Goal: Register for event/course

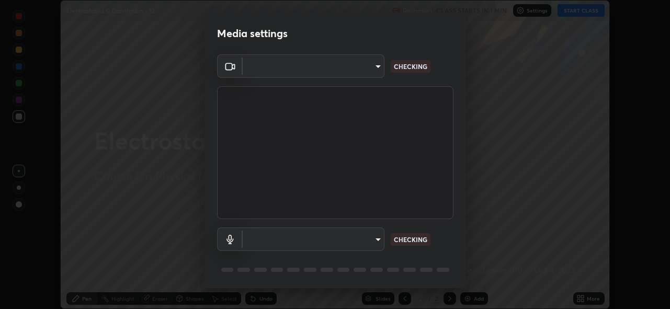
scroll to position [309, 670]
type input "8c17a5d152d90efee16c6d0123f72e1c8e3faabb66c5818a7671abbc9a97bc9a"
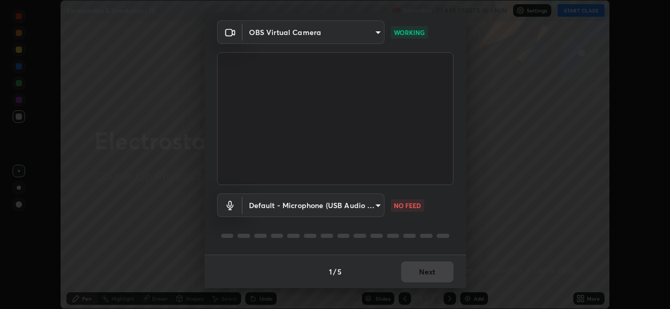
click at [369, 214] on body "Erase all Electrostatics & Gravitation - 12 Recording CLASS STARTS IN 1 MIN Set…" at bounding box center [335, 154] width 670 height 309
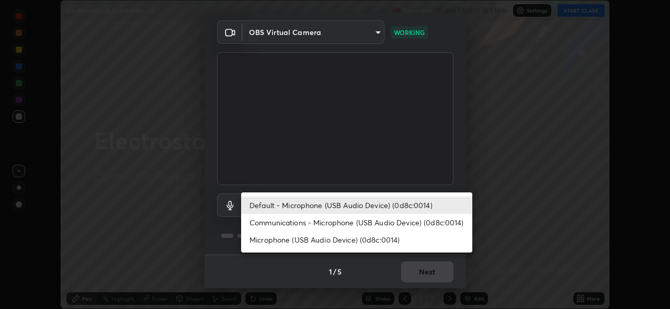
click at [356, 221] on li "Communications - Microphone (USB Audio Device) (0d8c:0014)" at bounding box center [356, 222] width 231 height 17
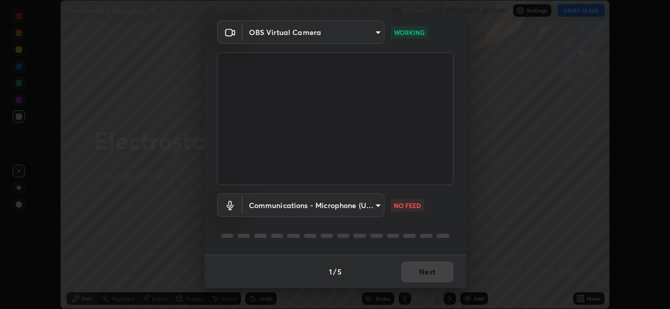
click at [353, 214] on body "Erase all Electrostatics & Gravitation - 12 Recording CLASS STARTS IN 1 MIN Set…" at bounding box center [335, 154] width 670 height 309
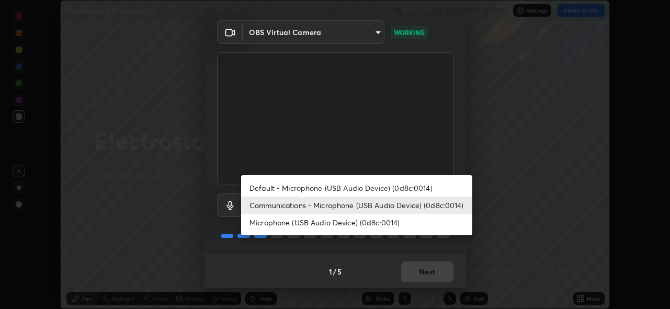
click at [351, 186] on li "Default - Microphone (USB Audio Device) (0d8c:0014)" at bounding box center [356, 187] width 231 height 17
type input "default"
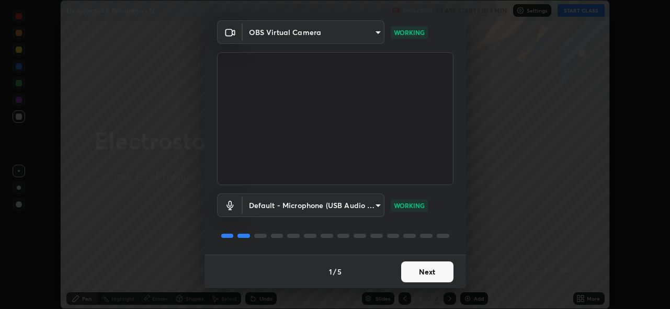
click at [422, 273] on button "Next" at bounding box center [427, 271] width 52 height 21
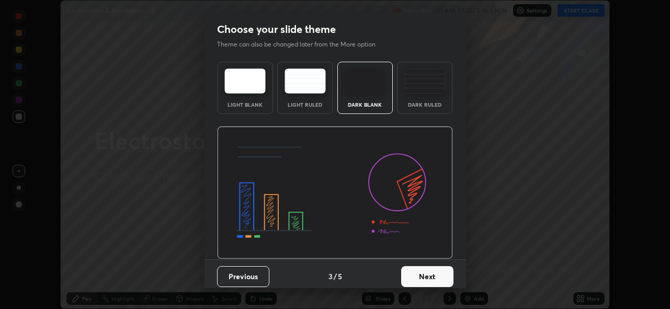
click at [432, 273] on button "Next" at bounding box center [427, 276] width 52 height 21
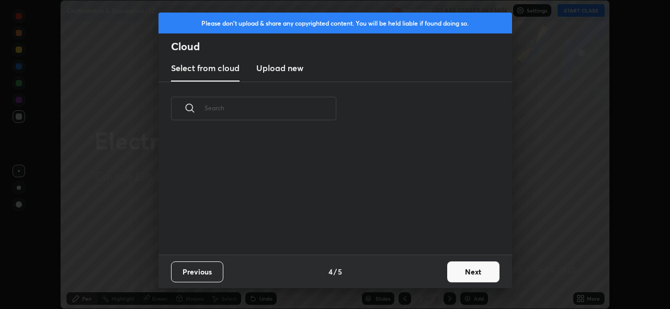
click at [441, 272] on div "Previous 4 / 5 Next" at bounding box center [334, 271] width 353 height 33
click at [456, 270] on button "Next" at bounding box center [473, 271] width 52 height 21
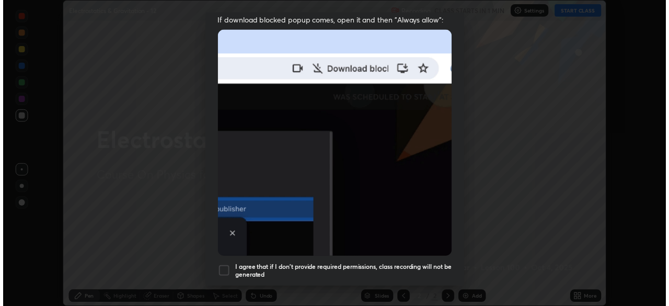
scroll to position [247, 0]
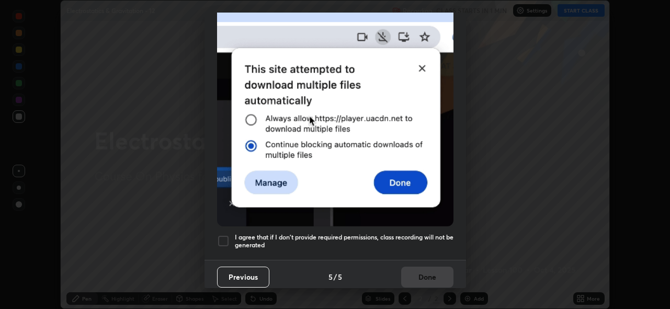
click at [404, 240] on h5 "I agree that if I don't provide required permissions, class recording will not …" at bounding box center [344, 241] width 219 height 16
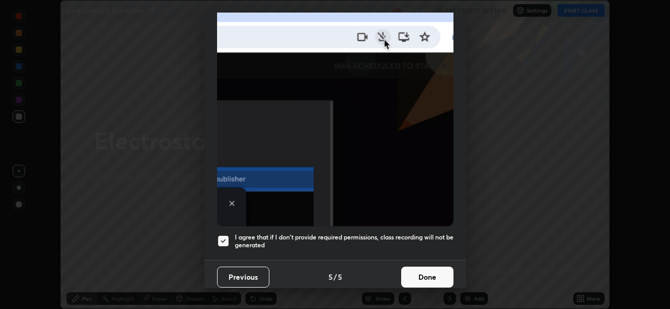
click at [410, 272] on button "Done" at bounding box center [427, 277] width 52 height 21
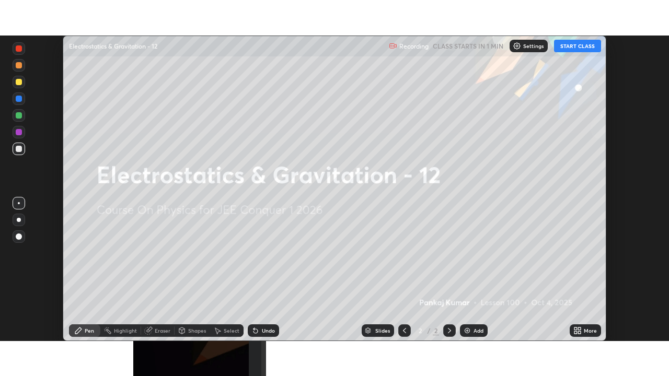
scroll to position [51980, 51616]
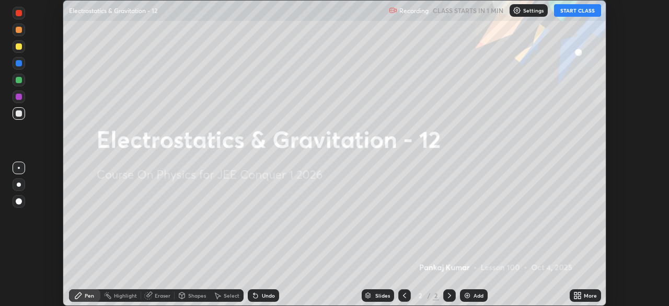
click at [576, 294] on icon at bounding box center [576, 293] width 3 height 3
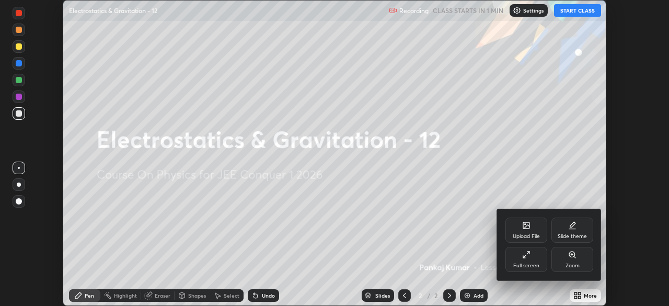
click at [532, 261] on div "Full screen" at bounding box center [527, 259] width 42 height 25
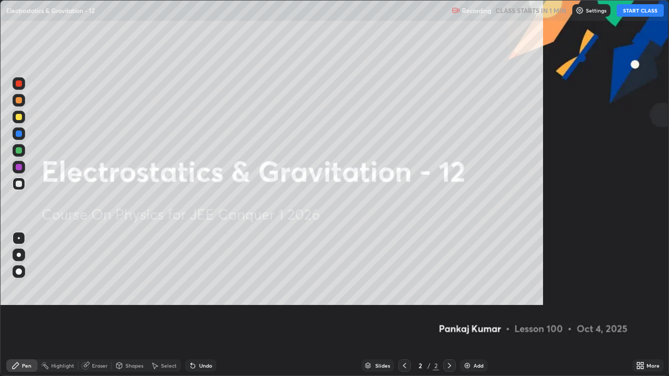
scroll to position [376, 669]
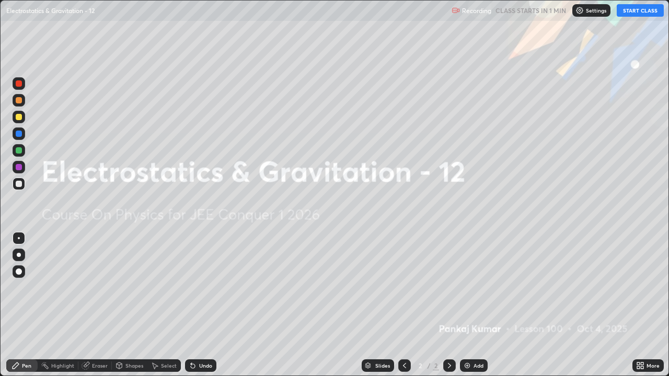
click at [630, 11] on button "START CLASS" at bounding box center [640, 10] width 47 height 13
click at [479, 308] on div "Add" at bounding box center [479, 365] width 10 height 5
